Goal: Information Seeking & Learning: Learn about a topic

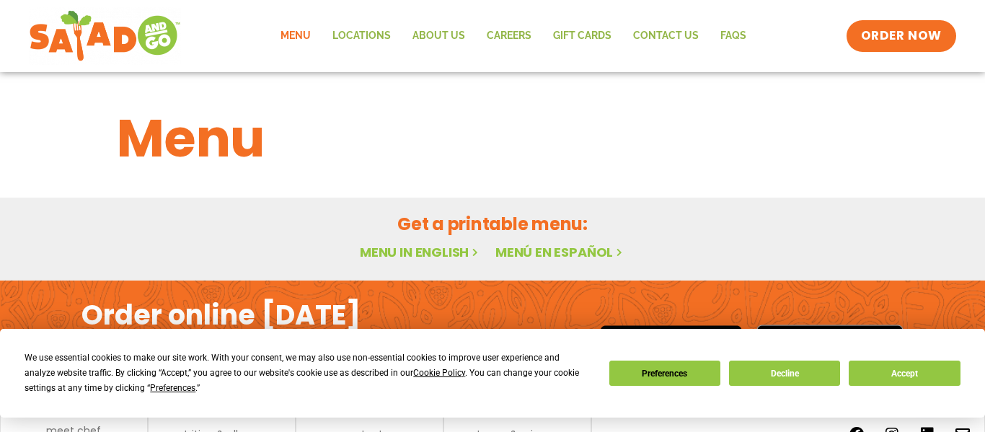
click at [301, 37] on link "Menu" at bounding box center [296, 35] width 52 height 33
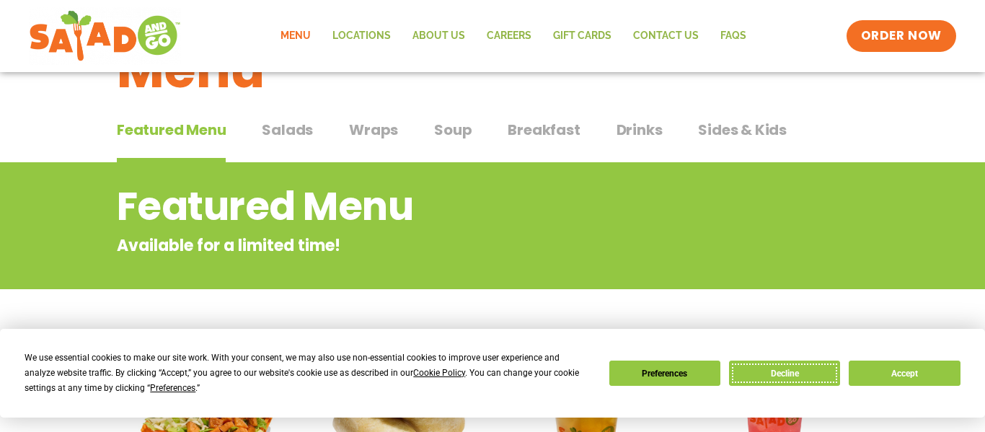
click at [789, 374] on button "Decline" at bounding box center [784, 373] width 111 height 25
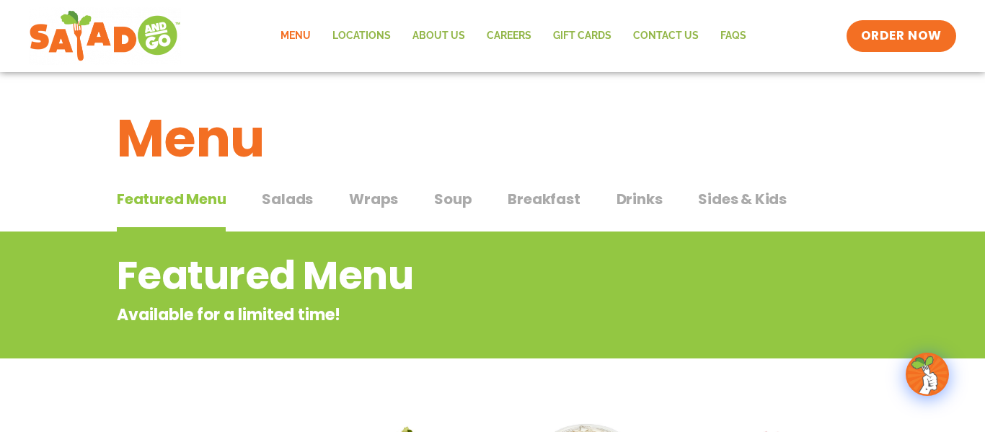
click at [302, 193] on span "Salads" at bounding box center [287, 199] width 51 height 22
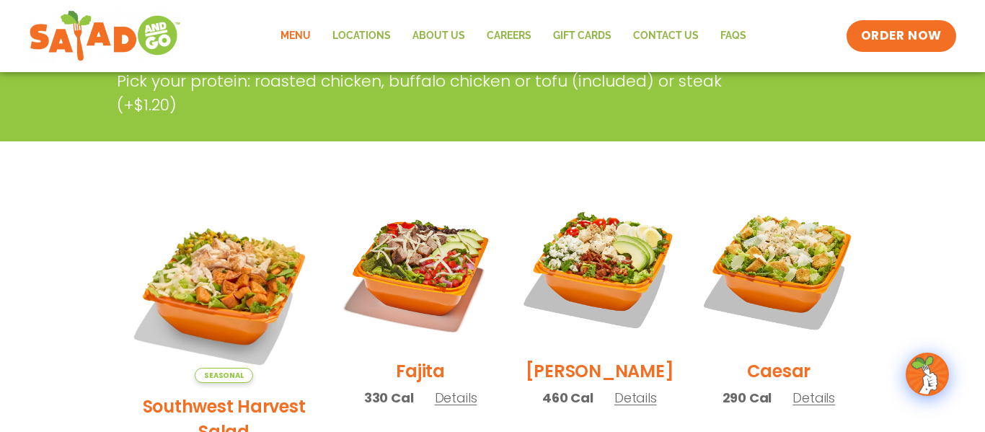
scroll to position [317, 0]
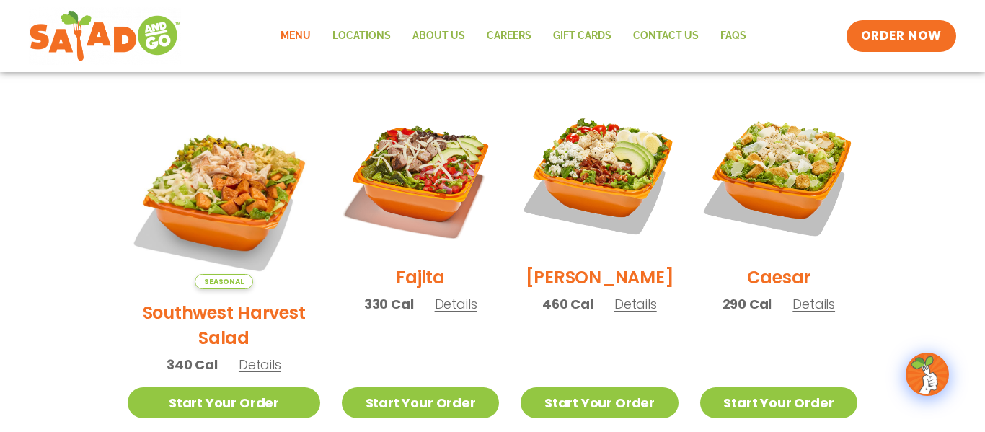
scroll to position [375, 0]
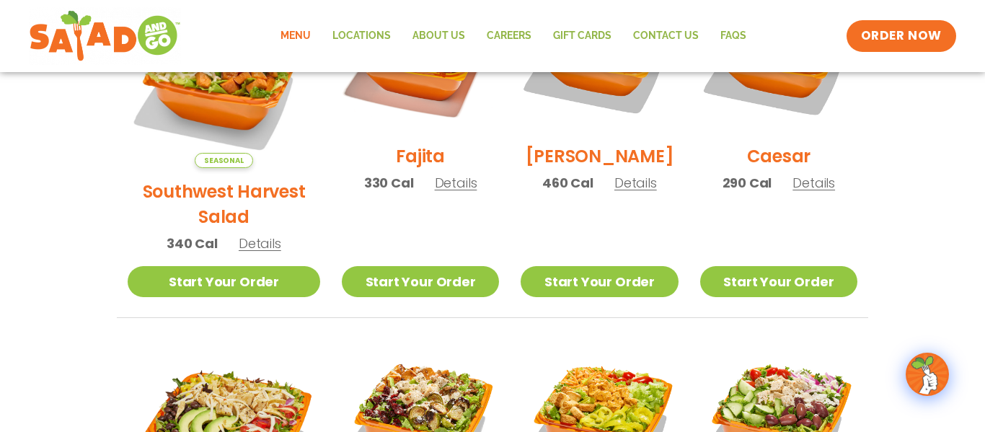
scroll to position [404, 0]
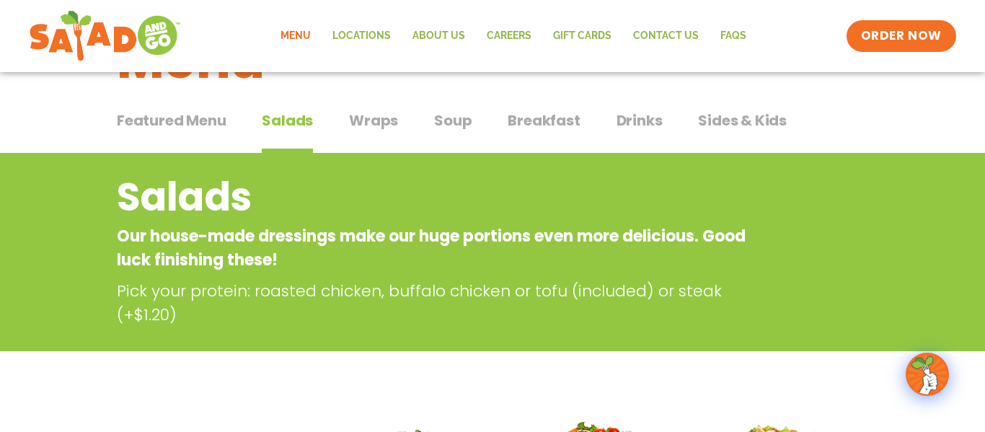
scroll to position [75, 0]
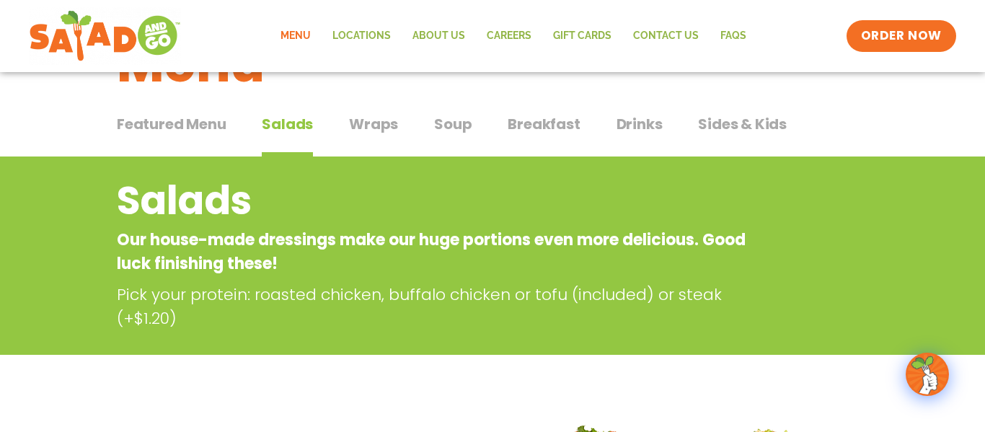
click at [524, 117] on span "Breakfast" at bounding box center [544, 124] width 72 height 22
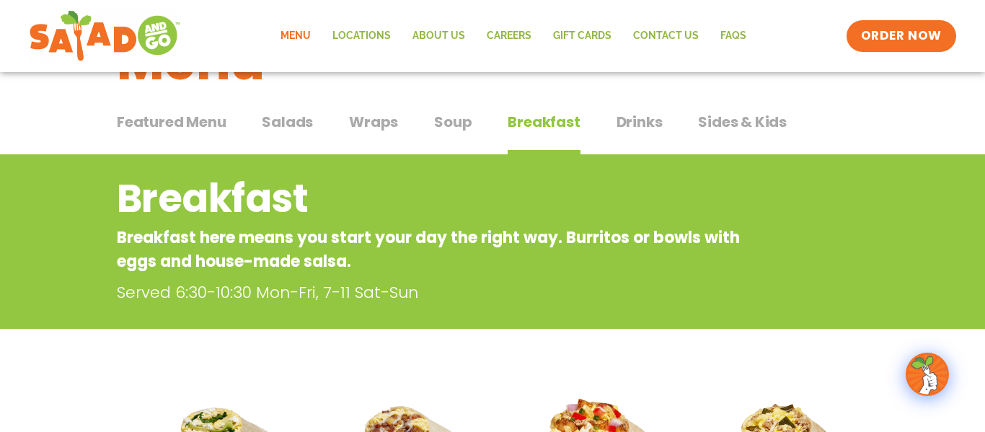
scroll to position [75, 0]
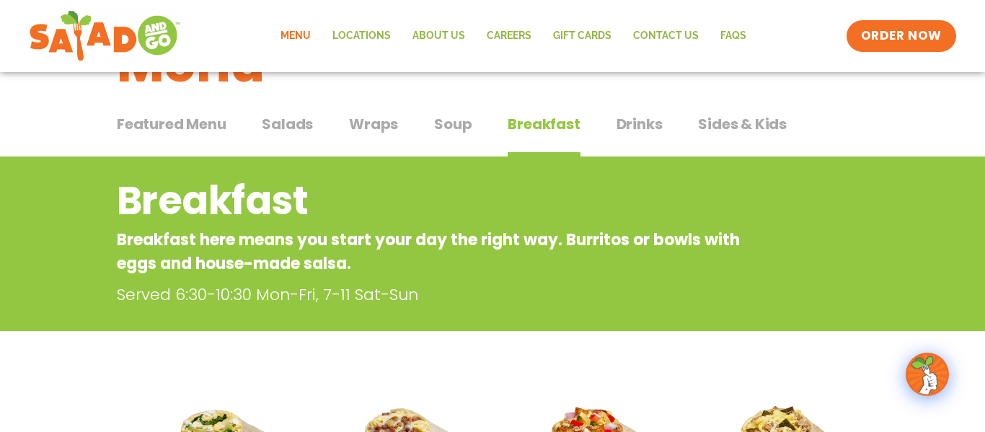
click at [643, 123] on span "Drinks" at bounding box center [640, 124] width 46 height 22
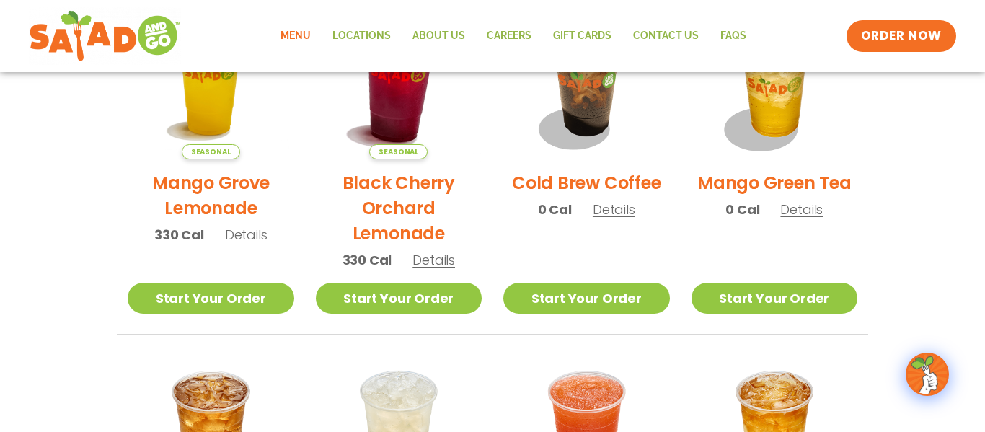
scroll to position [757, 0]
